Goal: Navigation & Orientation: Find specific page/section

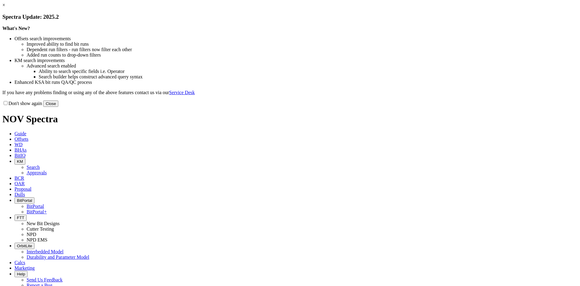
drag, startPoint x: 414, startPoint y: 164, endPoint x: 343, endPoint y: 151, distance: 72.5
click at [58, 107] on button "Close" at bounding box center [50, 103] width 15 height 6
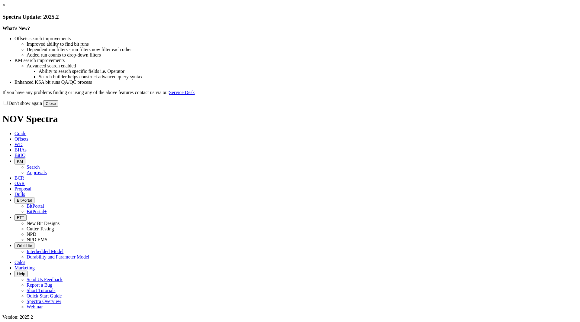
drag, startPoint x: 406, startPoint y: 164, endPoint x: 339, endPoint y: 113, distance: 85.0
click at [58, 107] on button "Close" at bounding box center [50, 103] width 15 height 6
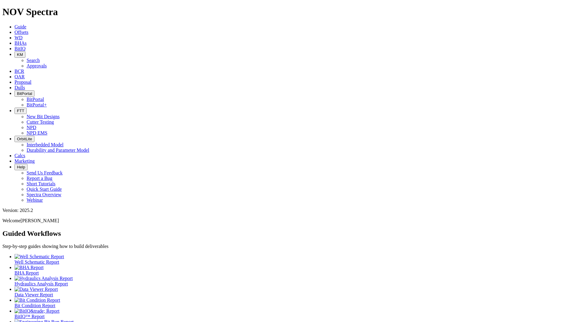
click at [17, 109] on icon "button" at bounding box center [17, 111] width 0 height 5
click at [32, 91] on span "BitPortal" at bounding box center [24, 93] width 15 height 5
click at [47, 102] on link "BitPortal+" at bounding box center [37, 104] width 20 height 5
